Goal: Task Accomplishment & Management: Manage account settings

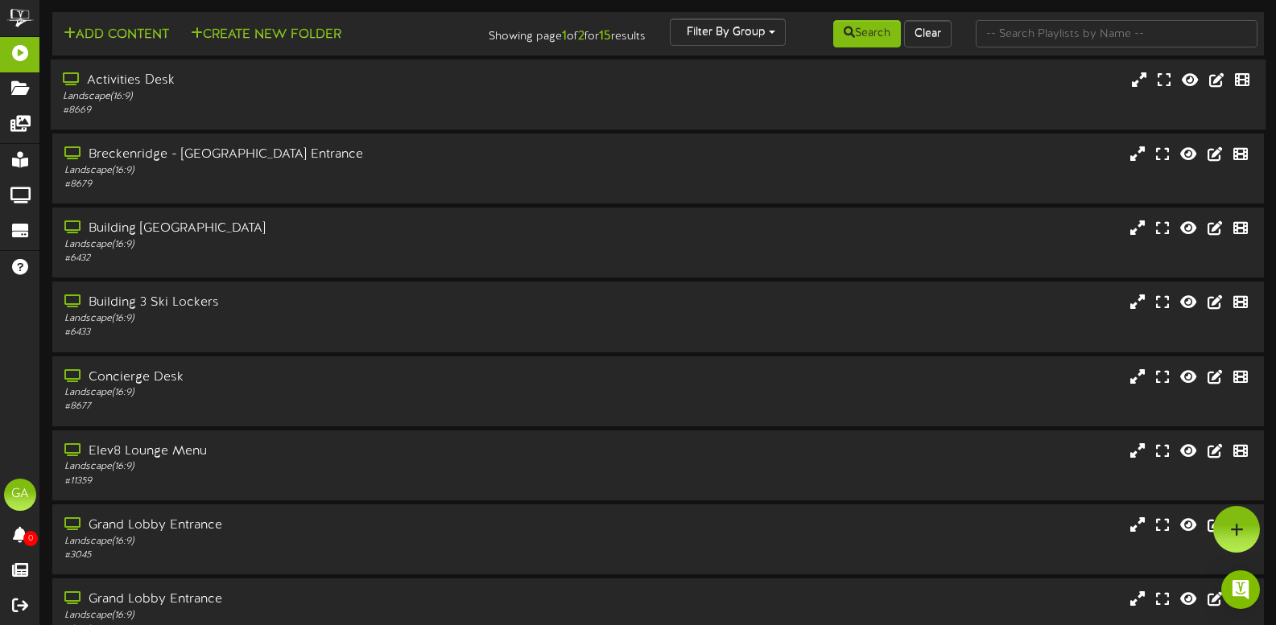
click at [377, 89] on div "Activities Desk" at bounding box center [304, 81] width 482 height 19
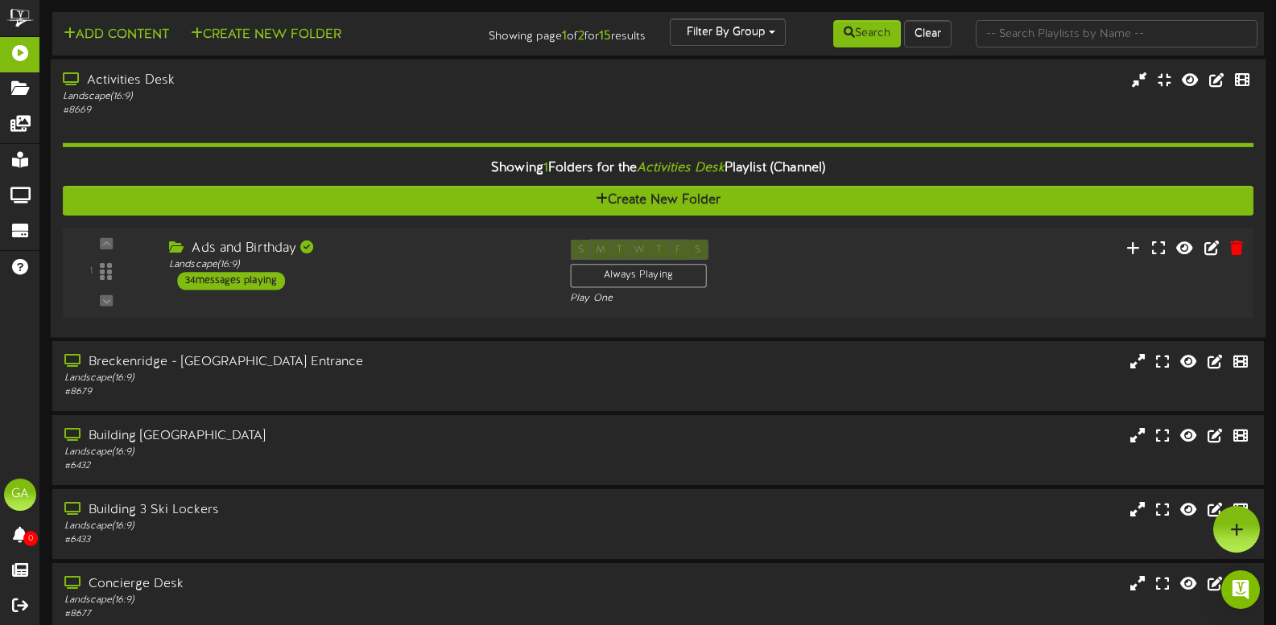
click at [439, 274] on div "Ads and Birthday Landscape ( 16:9 ) 34 messages playing" at bounding box center [357, 265] width 401 height 51
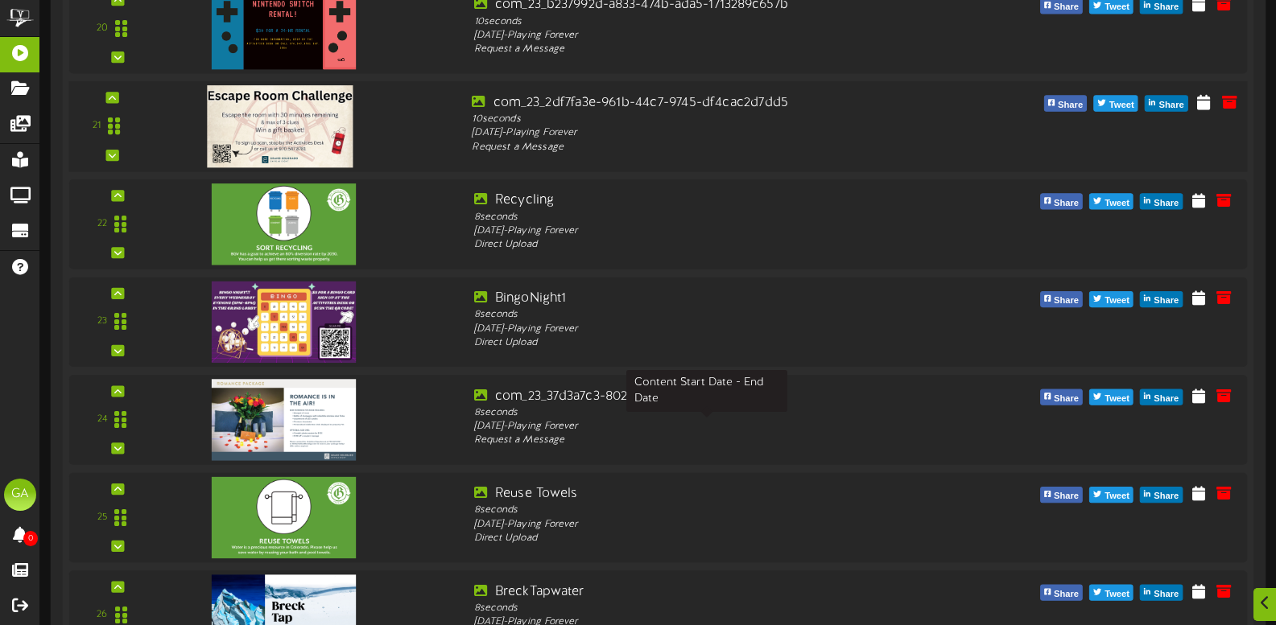
scroll to position [2329, 0]
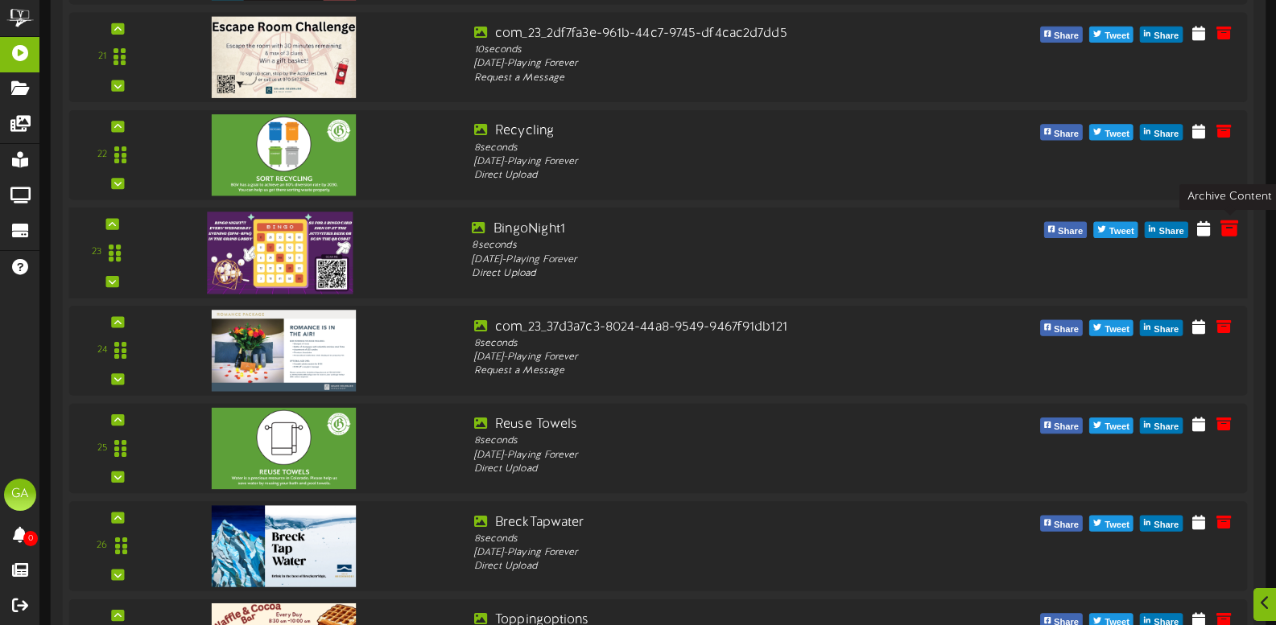
click at [1219, 230] on button at bounding box center [1228, 231] width 27 height 26
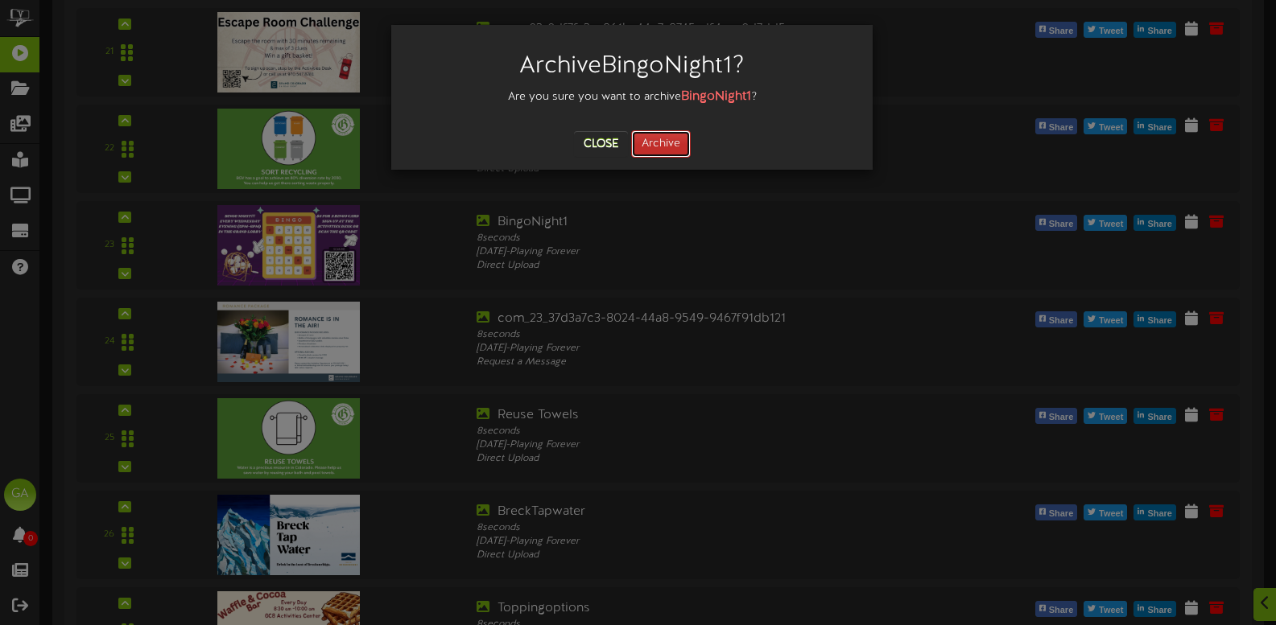
click at [665, 140] on button "Archive" at bounding box center [661, 143] width 60 height 27
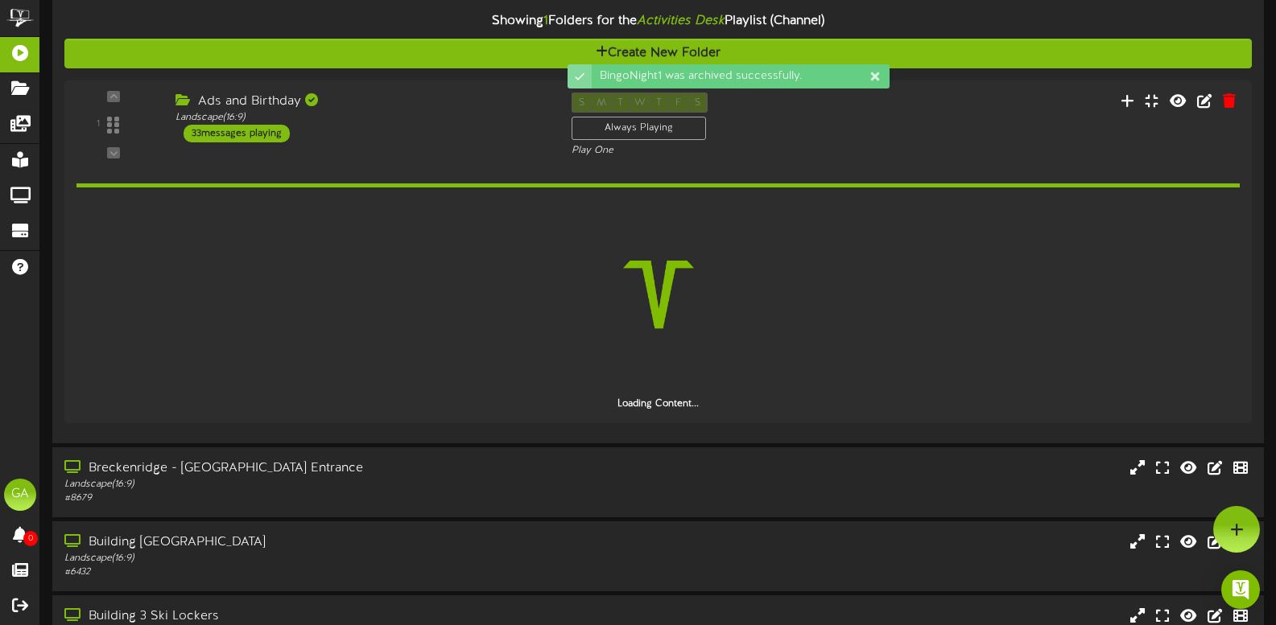
scroll to position [0, 0]
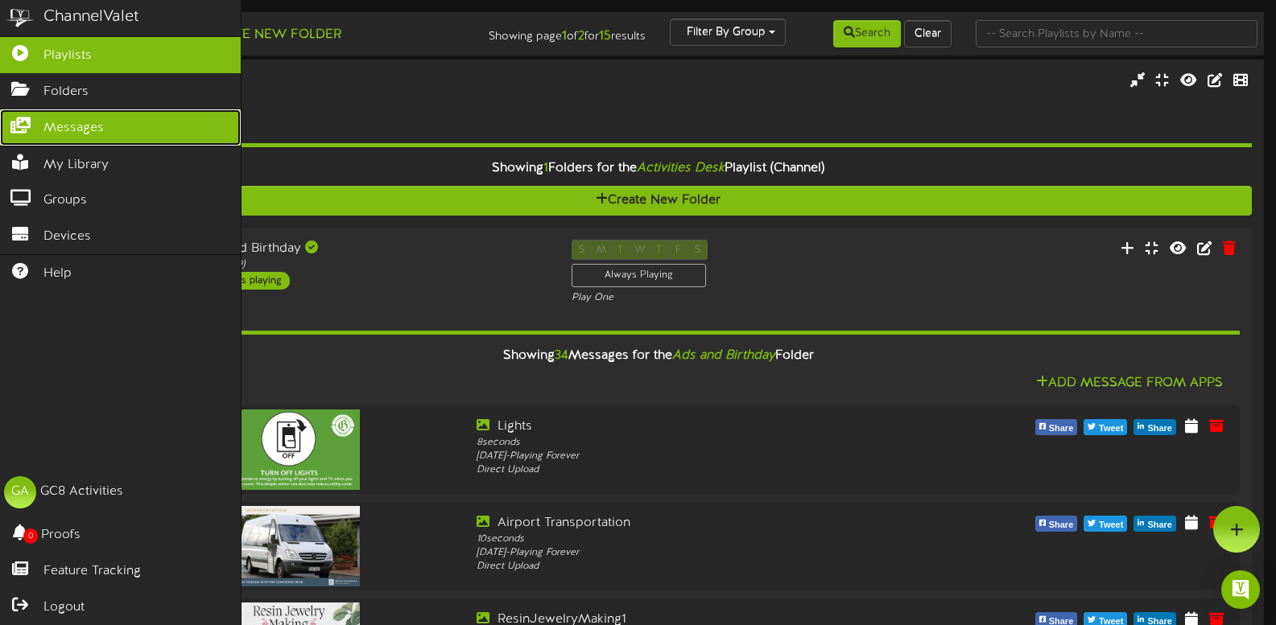
click at [97, 119] on span "Messages" at bounding box center [73, 128] width 60 height 19
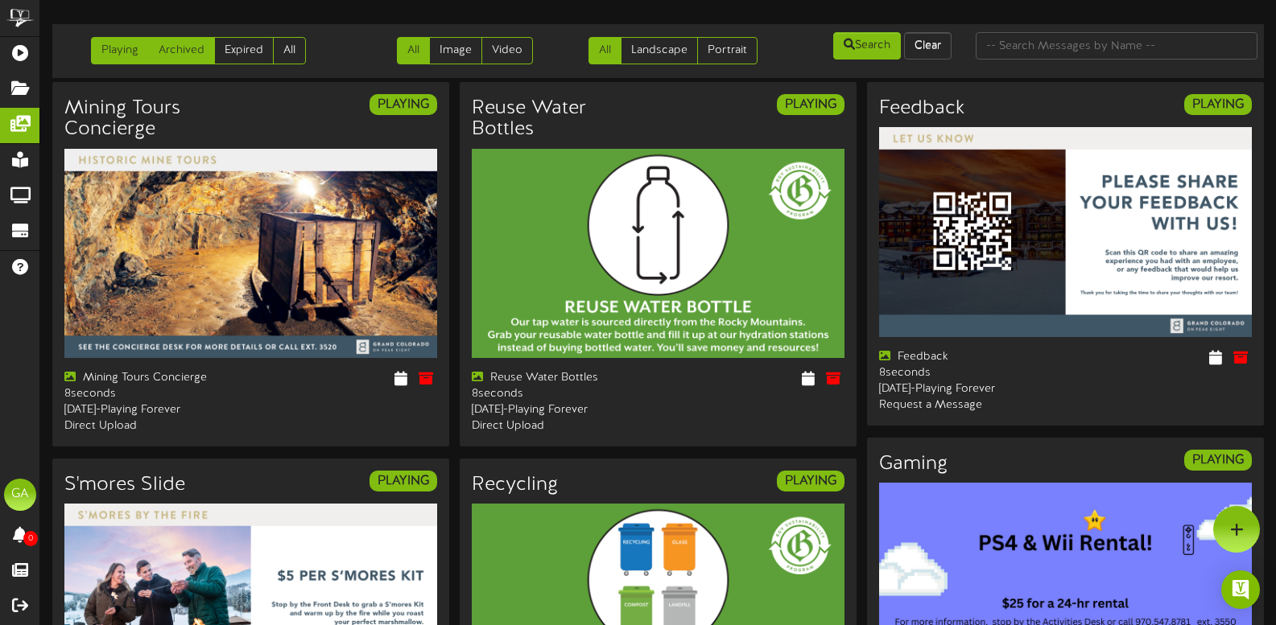
click at [170, 55] on link "Archived" at bounding box center [181, 50] width 67 height 27
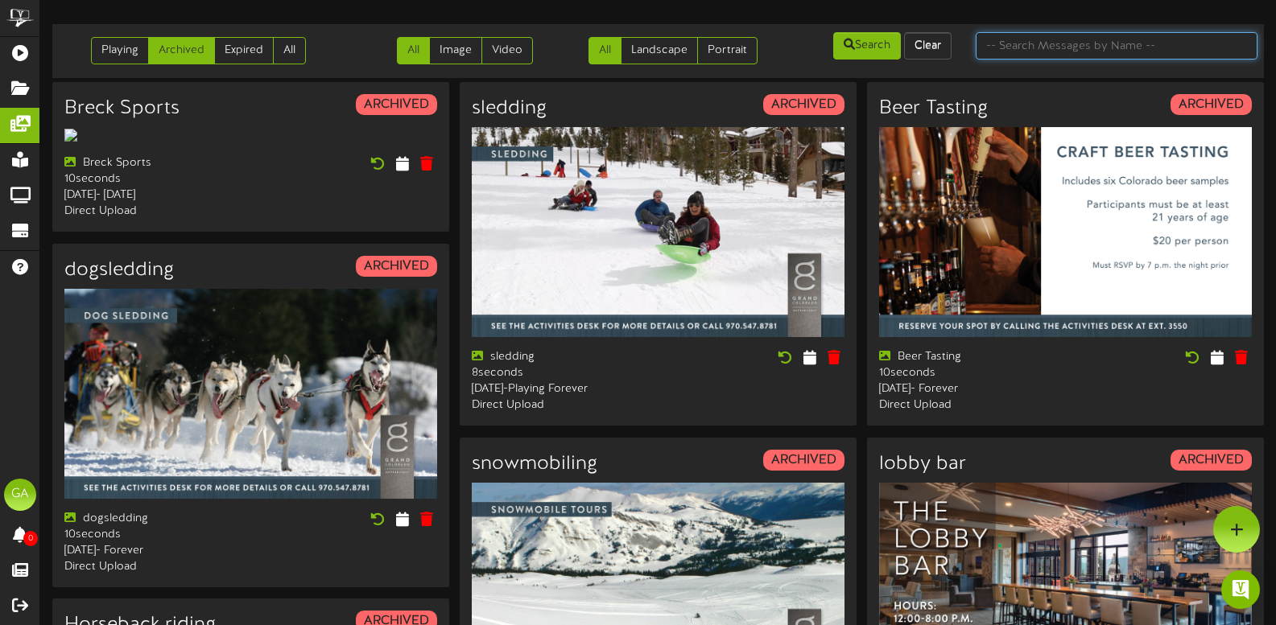
click at [1010, 41] on input "text" at bounding box center [1116, 45] width 282 height 27
type input "beer"
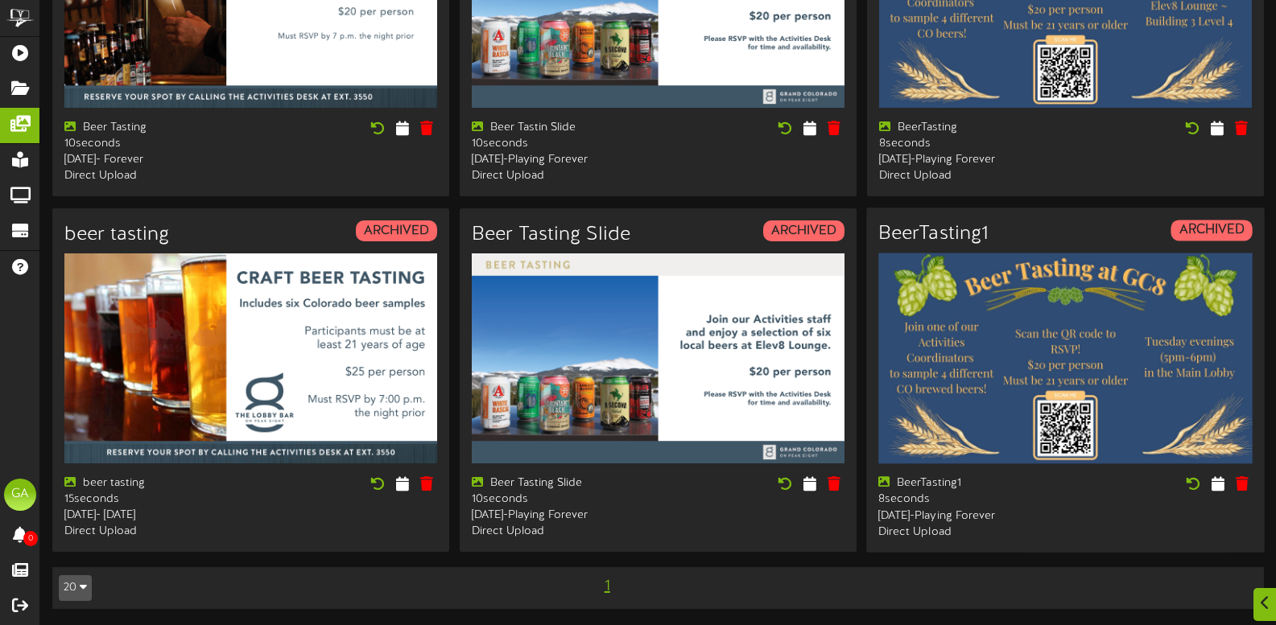
scroll to position [257, 0]
click at [1190, 474] on icon at bounding box center [1193, 483] width 18 height 18
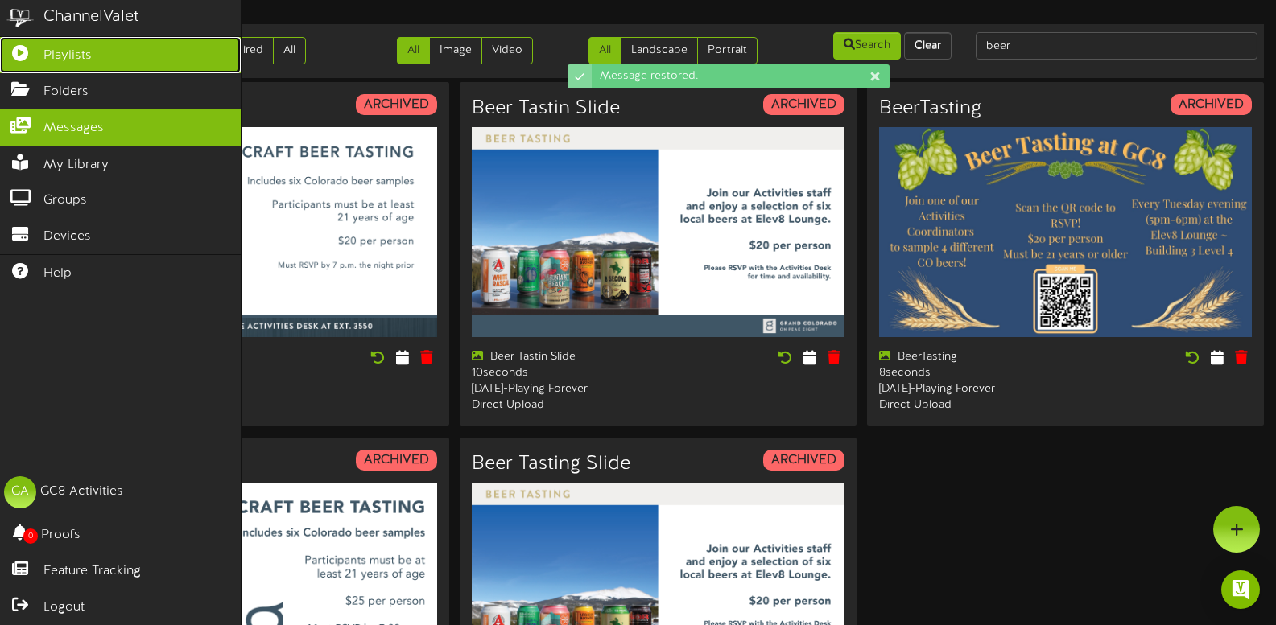
click at [95, 55] on link "Playlists" at bounding box center [120, 55] width 241 height 36
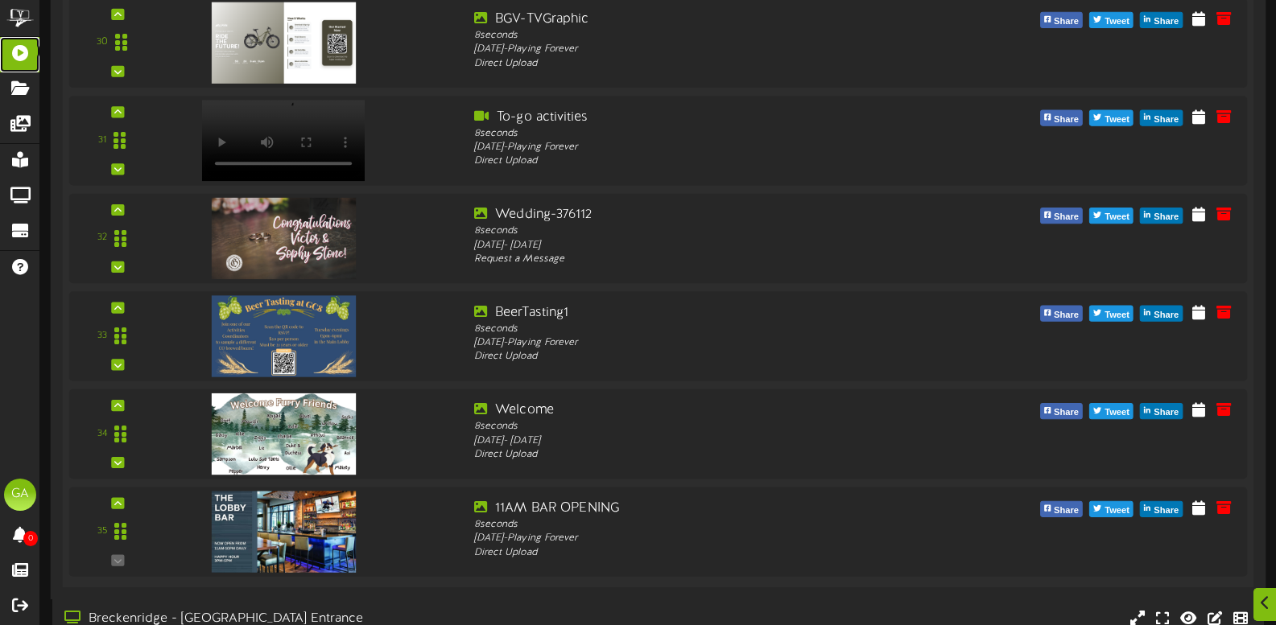
scroll to position [3380, 0]
